Goal: Find specific page/section: Find specific page/section

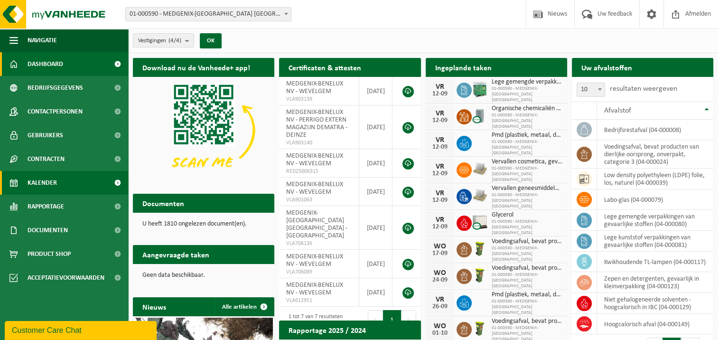
click at [48, 183] on span "Kalender" at bounding box center [42, 183] width 29 height 24
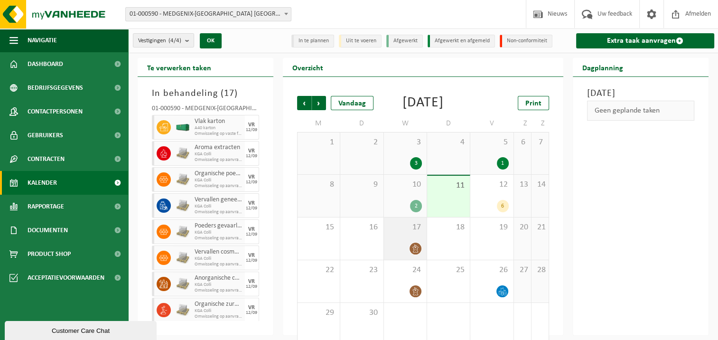
scroll to position [28, 0]
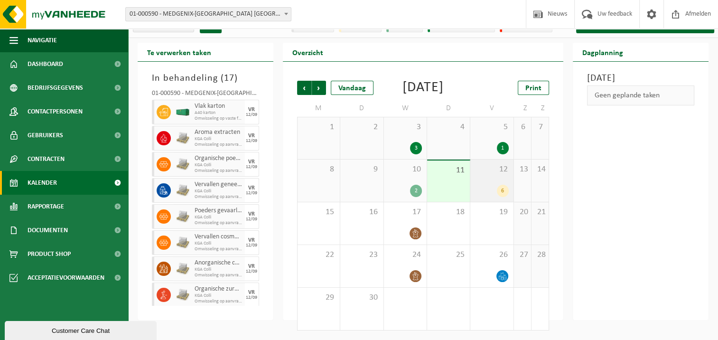
click at [506, 196] on div "6" at bounding box center [503, 191] width 12 height 12
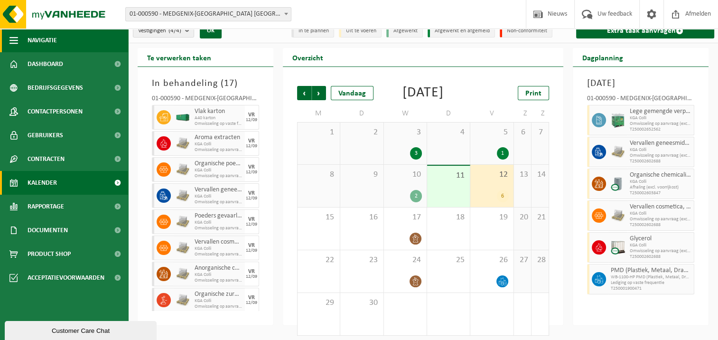
scroll to position [0, 0]
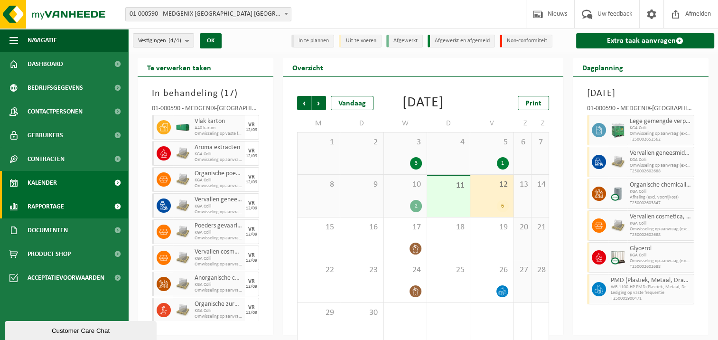
click at [120, 210] on span at bounding box center [117, 207] width 21 height 24
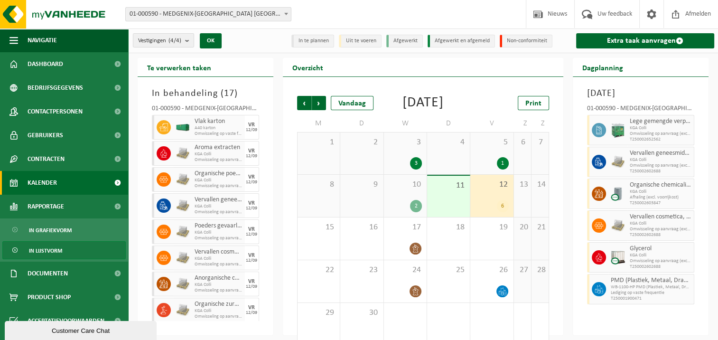
click at [47, 251] on span "In lijstvorm" at bounding box center [45, 251] width 33 height 18
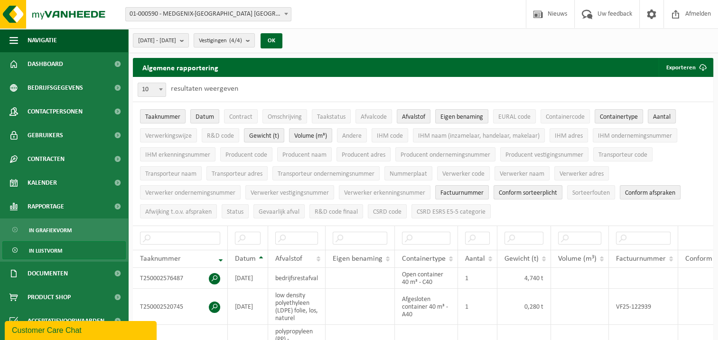
click at [255, 17] on span "01-000590 - MEDGENIX-[GEOGRAPHIC_DATA] [GEOGRAPHIC_DATA] - WEVELGEM" at bounding box center [208, 14] width 165 height 13
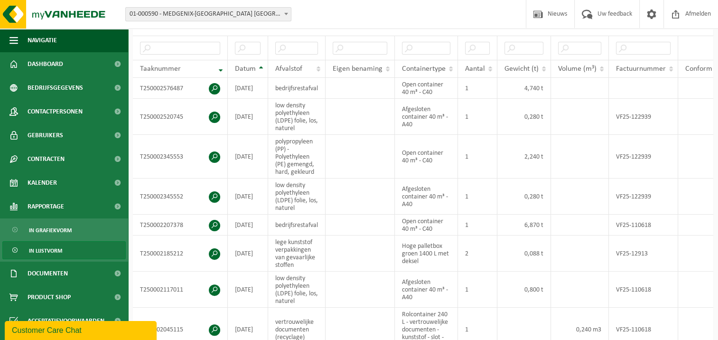
scroll to position [427, 0]
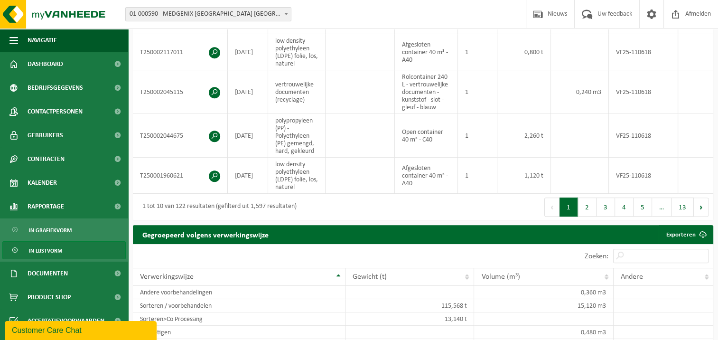
click at [63, 250] on link "In lijstvorm" at bounding box center [63, 250] width 123 height 18
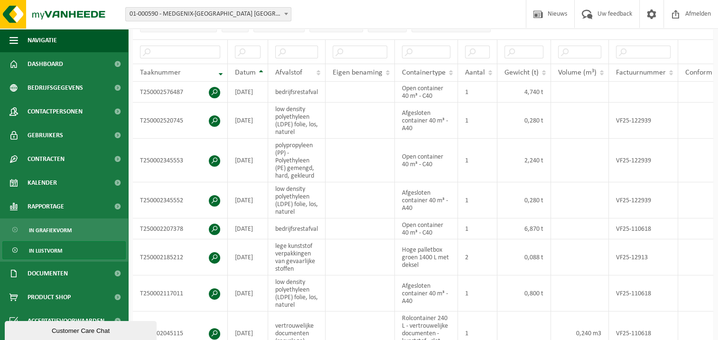
scroll to position [190, 0]
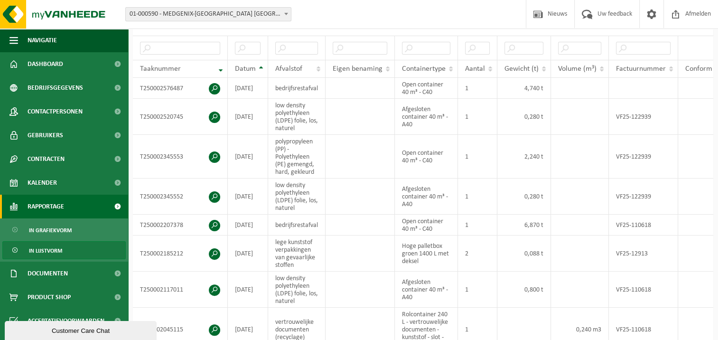
click at [84, 202] on link "Rapportage" at bounding box center [64, 207] width 128 height 24
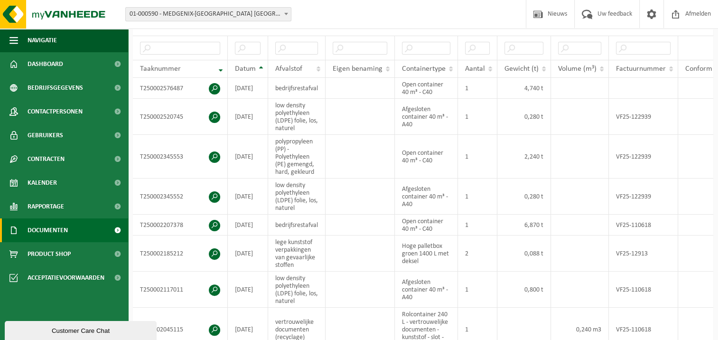
click at [115, 227] on span at bounding box center [117, 230] width 21 height 24
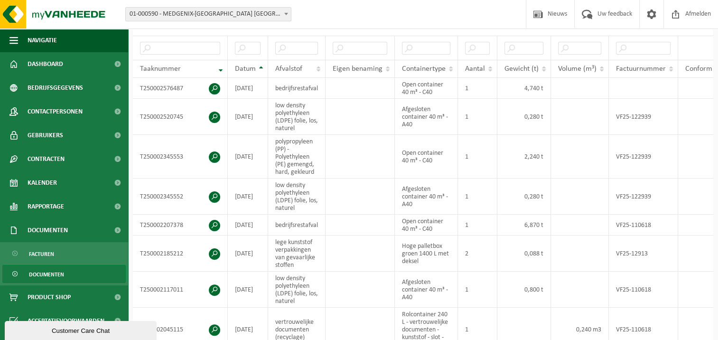
click at [53, 270] on span "Documenten" at bounding box center [46, 274] width 35 height 18
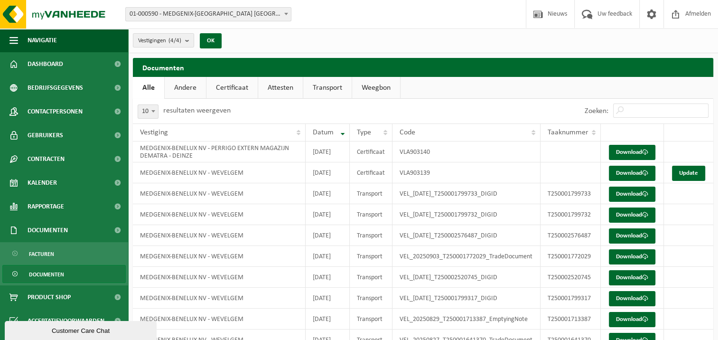
click at [42, 273] on span "Documenten" at bounding box center [46, 274] width 35 height 18
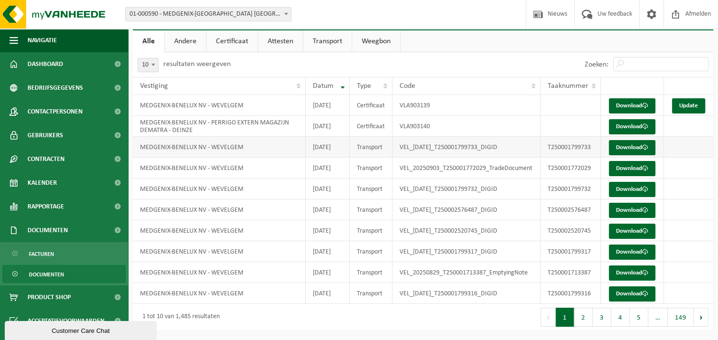
scroll to position [121, 0]
click at [585, 313] on button "2" at bounding box center [583, 317] width 19 height 19
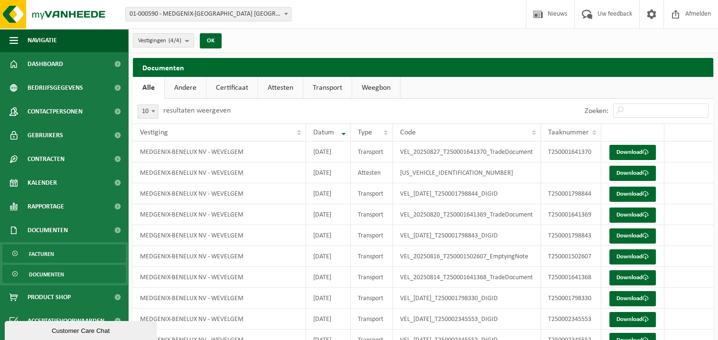
scroll to position [95, 0]
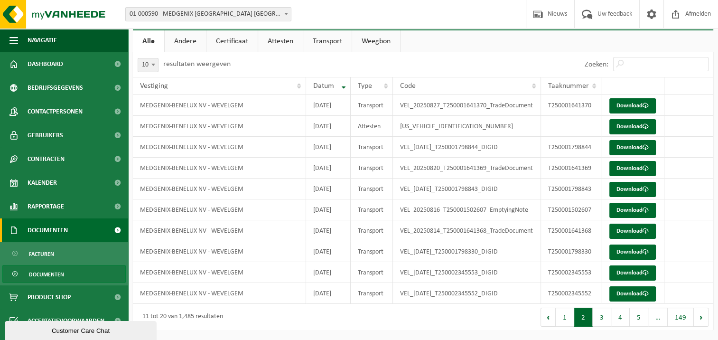
click at [114, 226] on span at bounding box center [117, 230] width 21 height 24
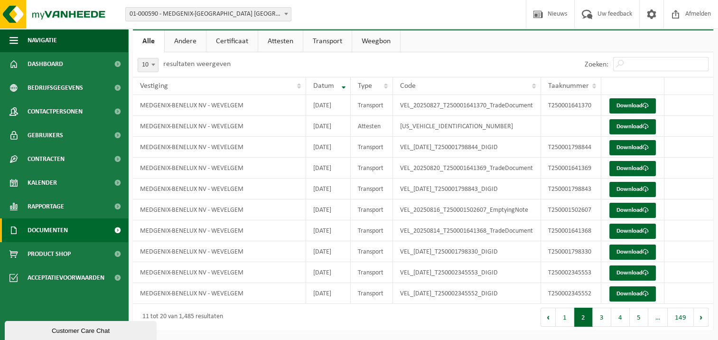
click at [117, 226] on span at bounding box center [117, 230] width 21 height 24
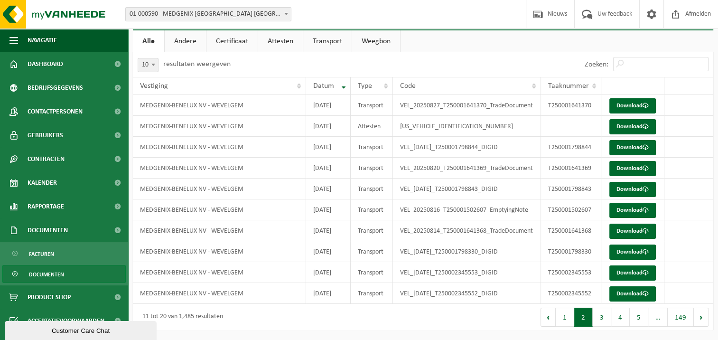
click at [66, 273] on link "Documenten" at bounding box center [63, 274] width 123 height 18
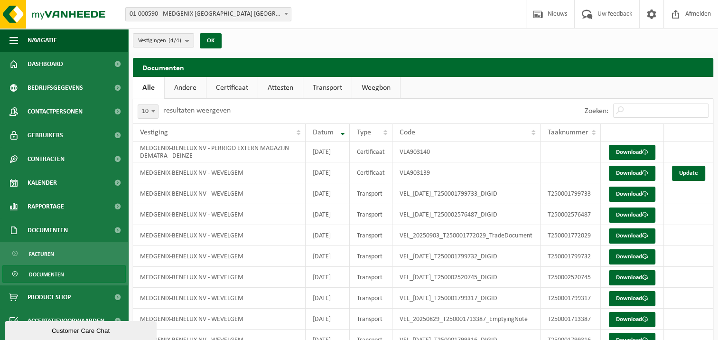
click at [222, 87] on link "Certificaat" at bounding box center [232, 88] width 51 height 22
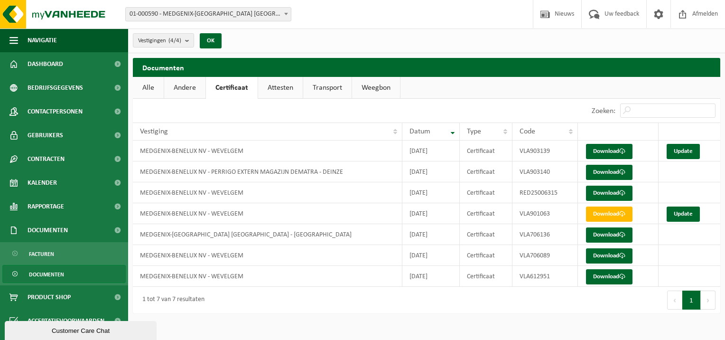
click at [292, 92] on link "Attesten" at bounding box center [280, 88] width 45 height 22
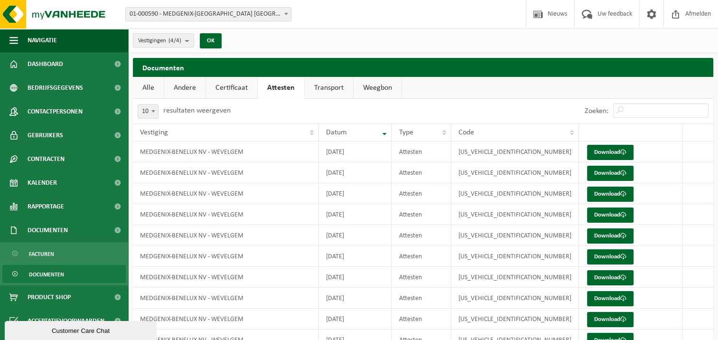
click at [324, 85] on link "Transport" at bounding box center [329, 88] width 48 height 22
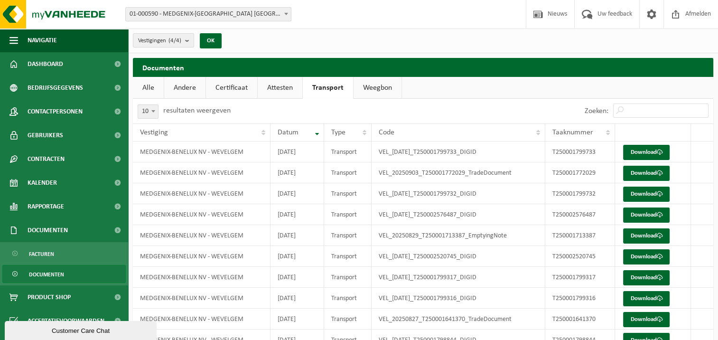
click at [360, 84] on link "Weegbon" at bounding box center [378, 88] width 48 height 22
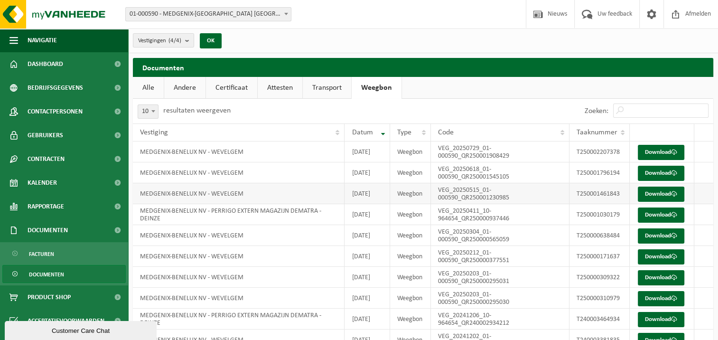
scroll to position [95, 0]
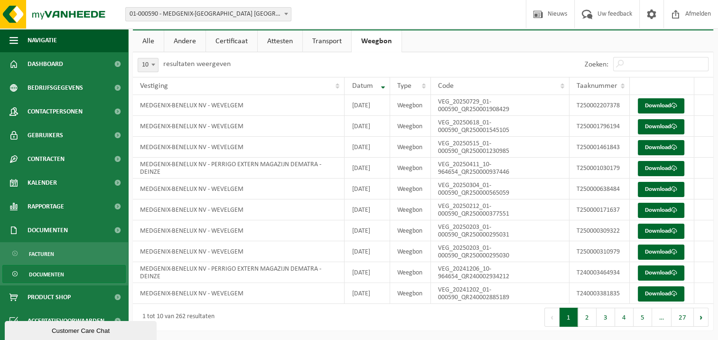
click at [54, 276] on span "Documenten" at bounding box center [46, 274] width 35 height 18
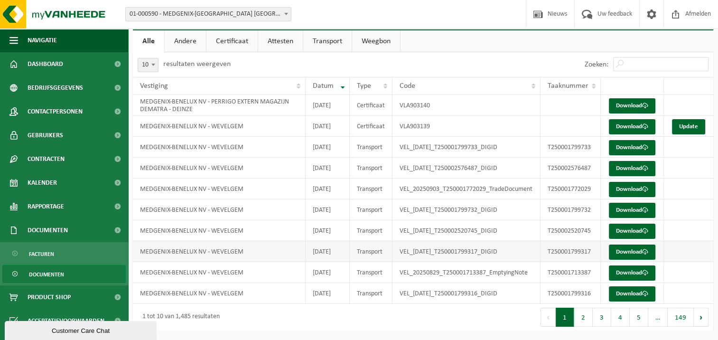
scroll to position [26, 0]
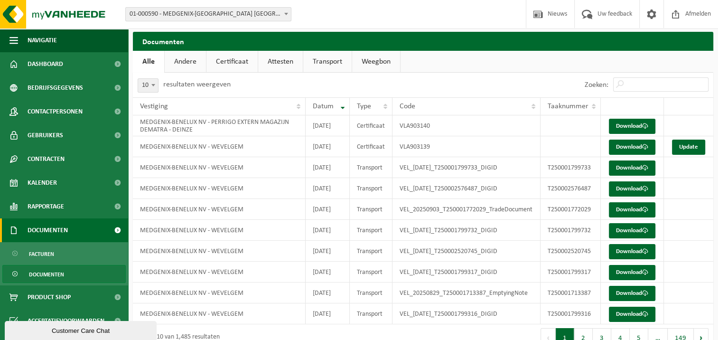
click at [118, 230] on span at bounding box center [117, 230] width 21 height 24
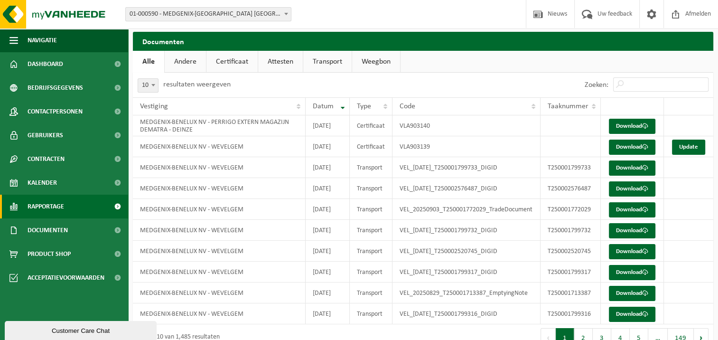
click at [117, 207] on span at bounding box center [117, 207] width 21 height 24
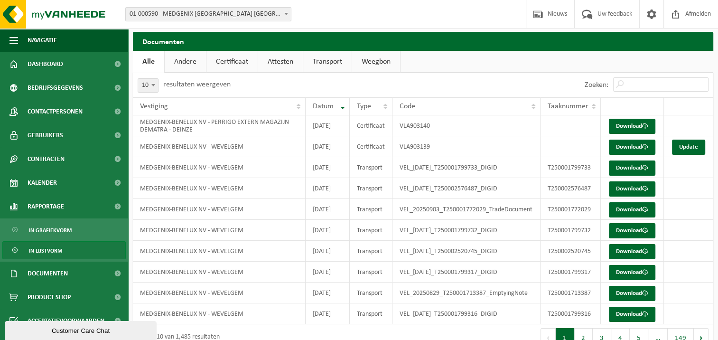
click at [43, 251] on span "In lijstvorm" at bounding box center [45, 251] width 33 height 18
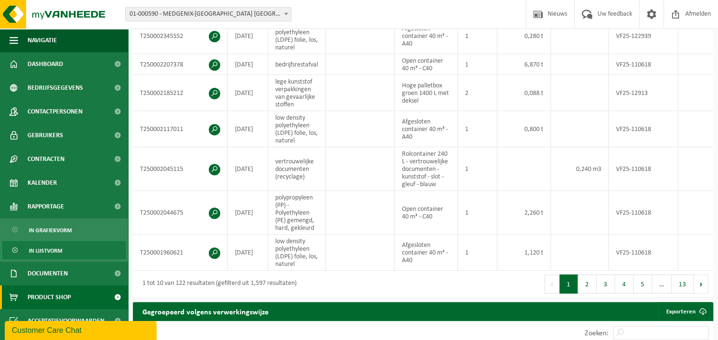
scroll to position [380, 0]
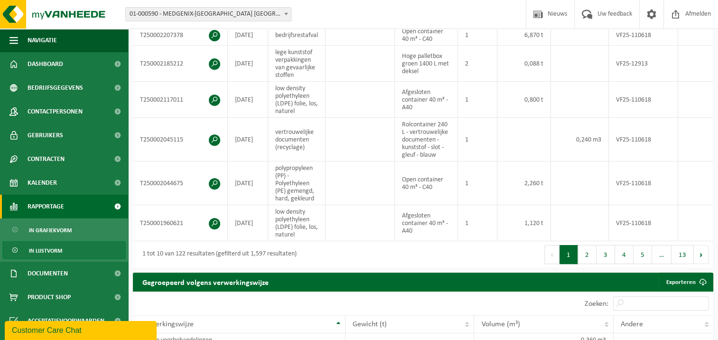
click at [115, 209] on span at bounding box center [117, 207] width 21 height 24
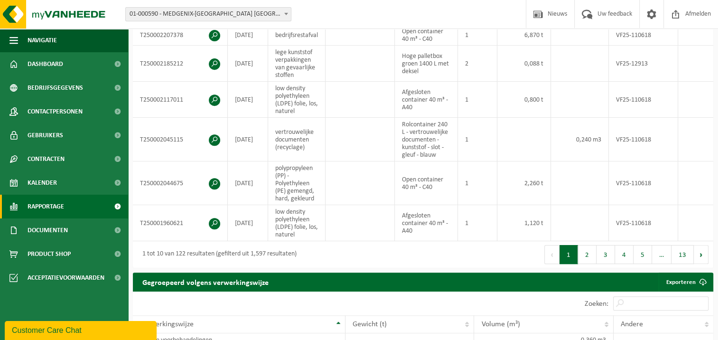
click at [115, 209] on span at bounding box center [117, 207] width 21 height 24
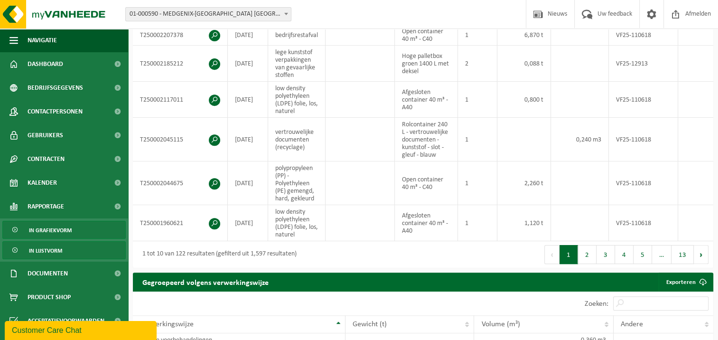
click at [53, 232] on span "In grafiekvorm" at bounding box center [50, 230] width 43 height 18
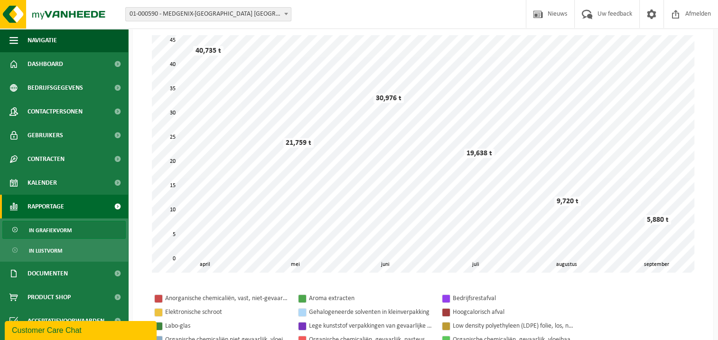
scroll to position [47, 0]
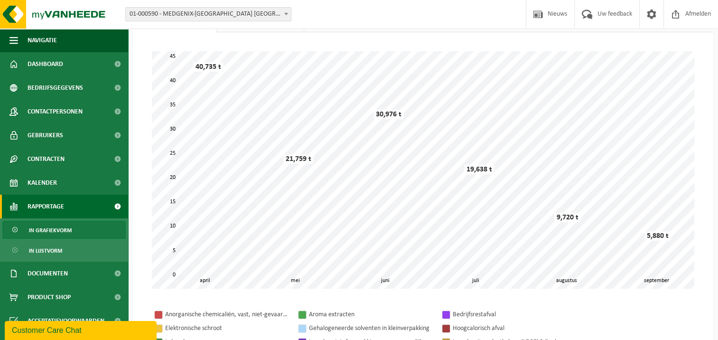
click at [56, 226] on span "In grafiekvorm" at bounding box center [50, 230] width 43 height 18
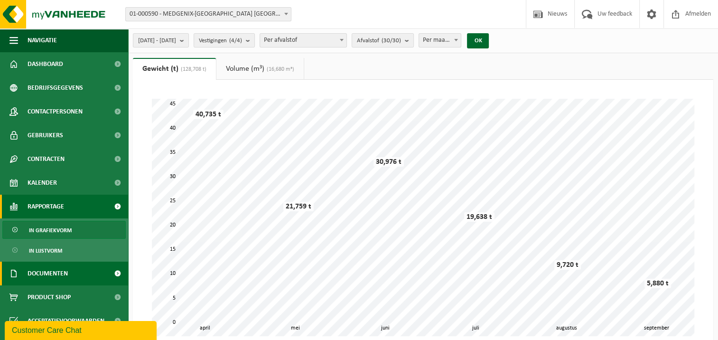
click at [113, 271] on span at bounding box center [117, 274] width 21 height 24
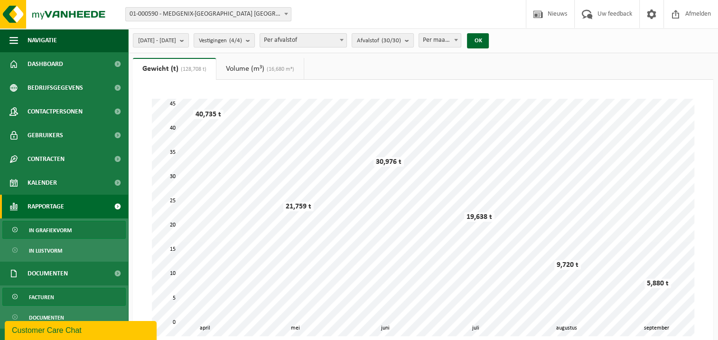
scroll to position [36, 0]
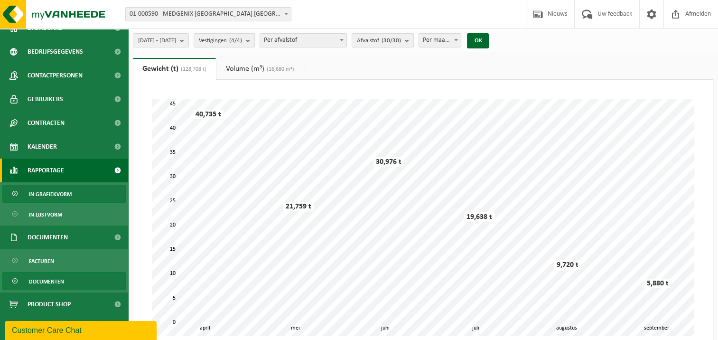
click at [48, 275] on span "Documenten" at bounding box center [46, 282] width 35 height 18
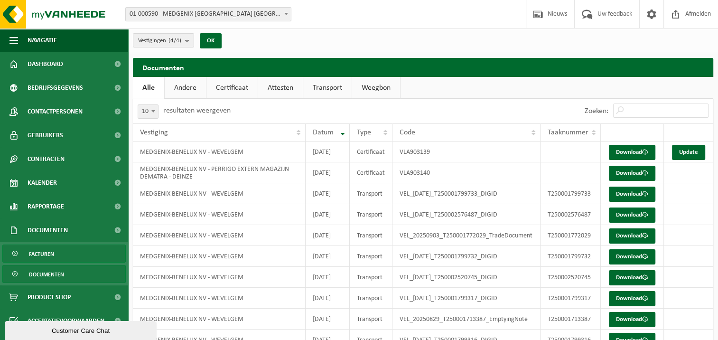
click at [38, 255] on span "Facturen" at bounding box center [41, 254] width 25 height 18
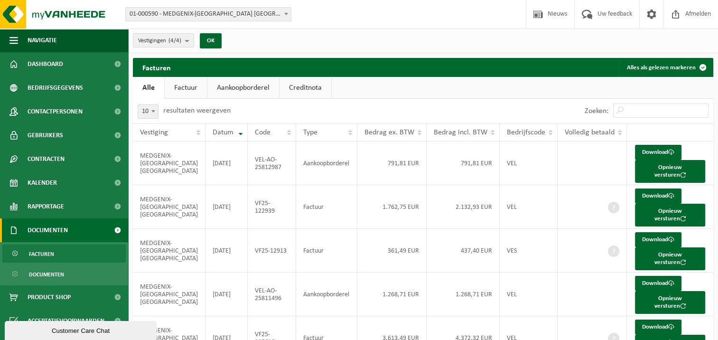
click at [254, 88] on link "Aankoopborderel" at bounding box center [243, 88] width 72 height 22
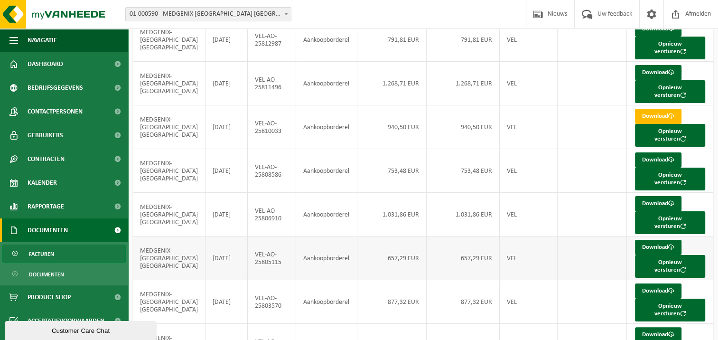
scroll to position [4, 0]
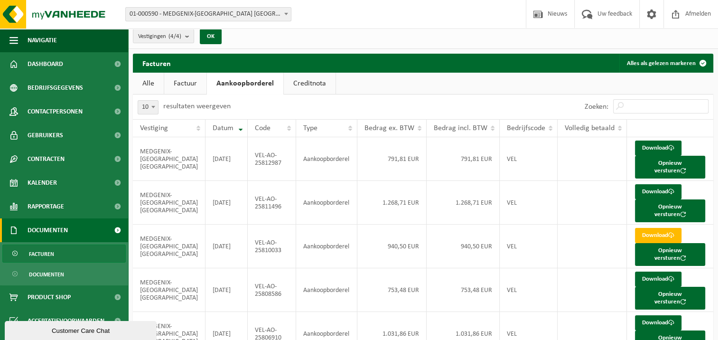
click at [186, 103] on label "resultaten weergeven" at bounding box center [196, 107] width 67 height 8
click at [169, 100] on select "10 25 50 100" at bounding box center [154, 99] width 28 height 0
click at [147, 104] on span "10" at bounding box center [148, 107] width 20 height 13
select select "25"
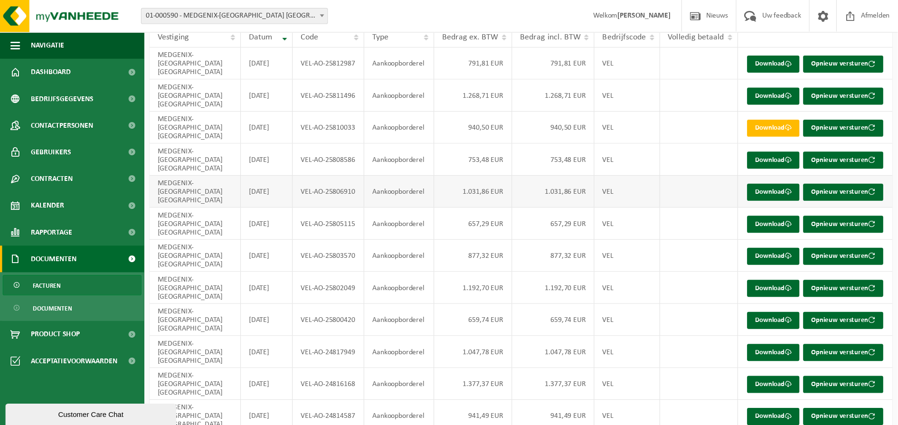
scroll to position [100, 0]
